Goal: Task Accomplishment & Management: Manage account settings

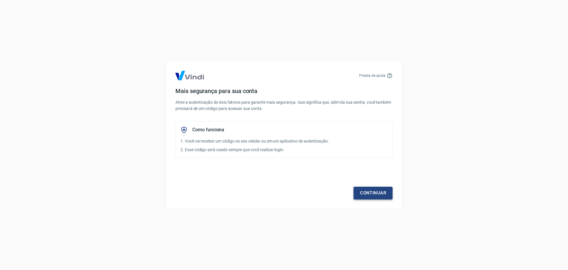
click at [361, 192] on link "Continuar" at bounding box center [373, 193] width 39 height 12
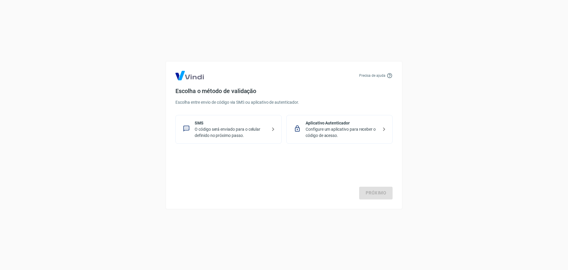
click at [330, 119] on div "Aplicativo Autenticador Configure um aplicativo para receber o código de acesso." at bounding box center [340, 129] width 106 height 29
click at [375, 200] on div "Precisa de ajuda Escolha o método de validação Escolha entre envio de código vi…" at bounding box center [284, 135] width 237 height 148
click at [374, 194] on link "Próximo" at bounding box center [375, 193] width 33 height 12
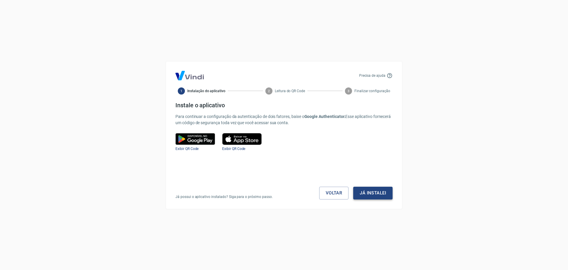
click at [374, 191] on button "Já instalei" at bounding box center [372, 193] width 39 height 12
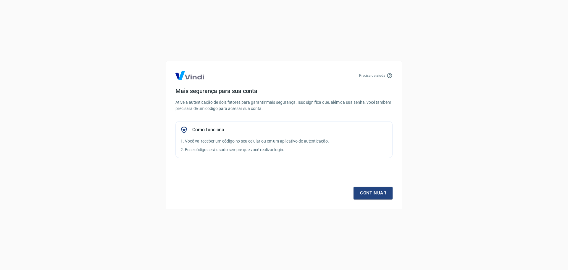
click at [221, 149] on p "2. Esse código será usado sempre que você realizar login." at bounding box center [284, 150] width 207 height 6
click at [381, 192] on link "Continuar" at bounding box center [373, 193] width 39 height 12
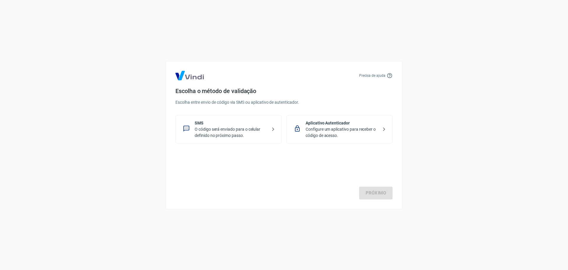
click at [328, 136] on p "Configure um aplicativo para receber o código de acesso." at bounding box center [342, 132] width 73 height 12
click at [376, 191] on link "Próximo" at bounding box center [375, 193] width 33 height 12
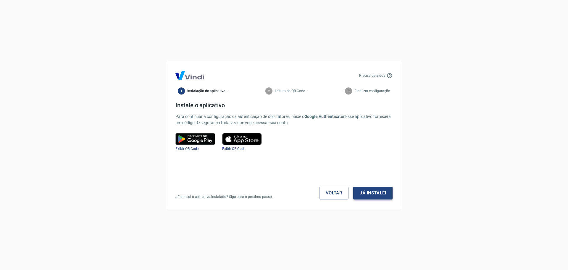
click at [375, 197] on button "Já instalei" at bounding box center [372, 193] width 39 height 12
